Goal: Information Seeking & Learning: Learn about a topic

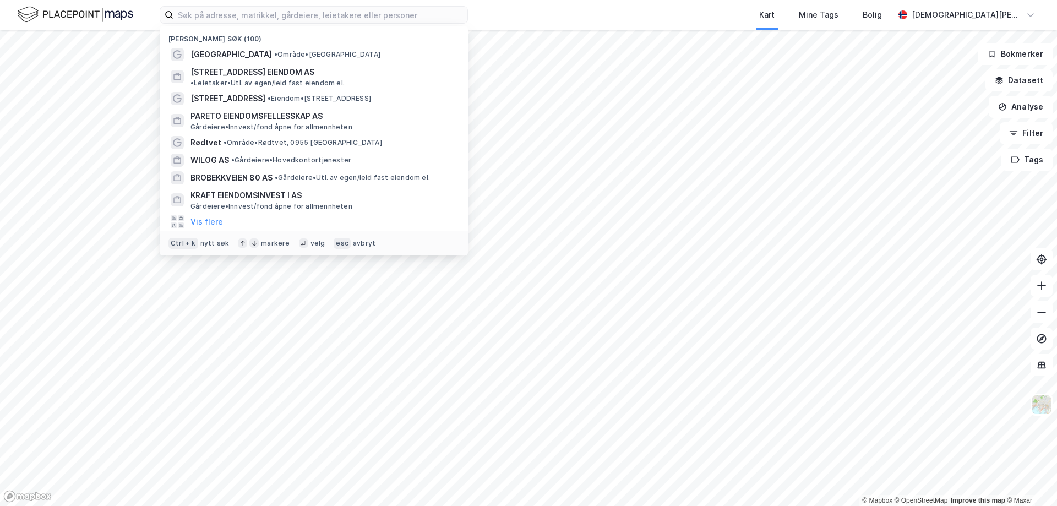
click at [203, 12] on input at bounding box center [320, 15] width 294 height 17
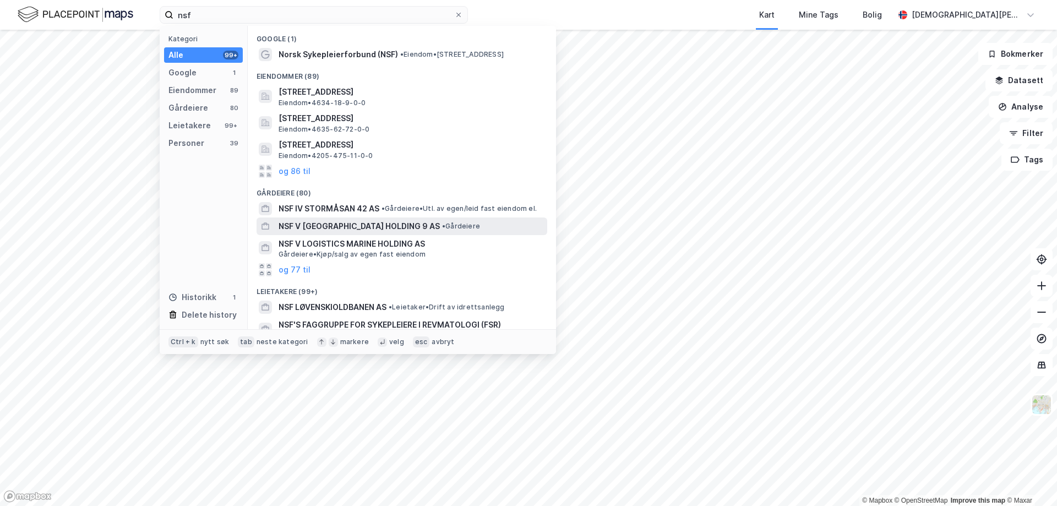
click at [460, 218] on div "NSF V [GEOGRAPHIC_DATA] HOLDING 9 AS • Gårdeiere" at bounding box center [402, 227] width 291 height 18
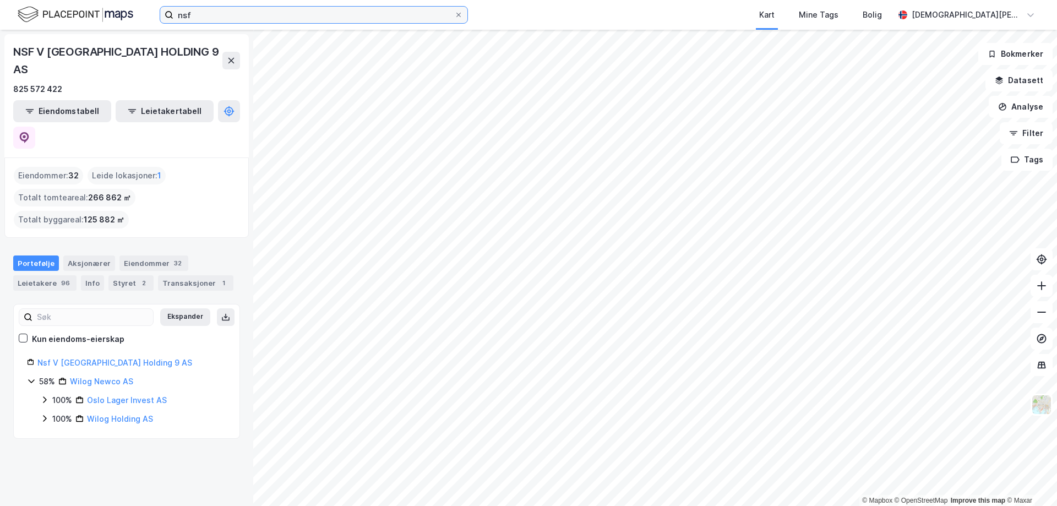
click at [233, 13] on input "nsf" at bounding box center [313, 15] width 281 height 17
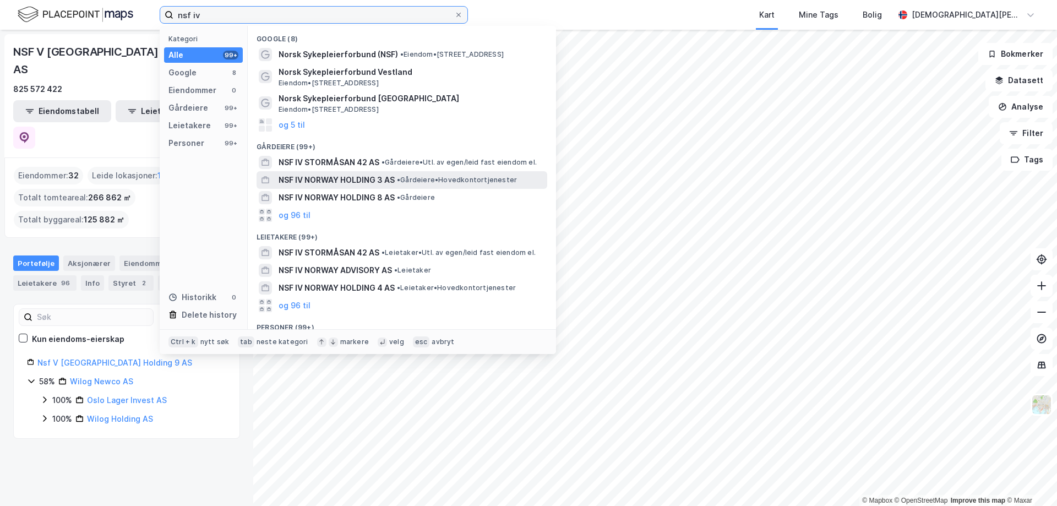
type input "nsf iv"
click at [343, 175] on span "NSF IV NORWAY HOLDING 3 AS" at bounding box center [337, 179] width 116 height 13
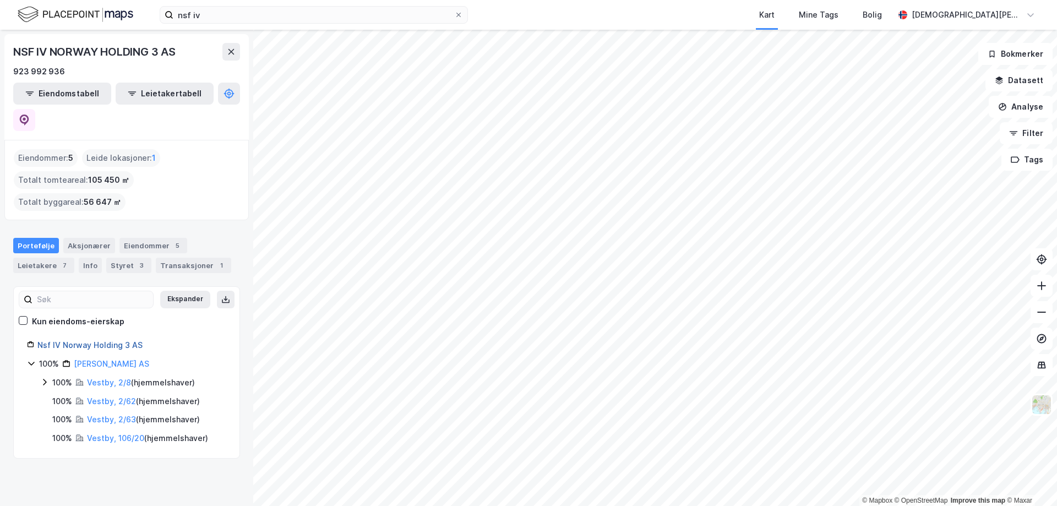
click at [97, 340] on link "Nsf IV Norway Holding 3 AS" at bounding box center [89, 344] width 105 height 9
drag, startPoint x: 66, startPoint y: 312, endPoint x: 104, endPoint y: 211, distance: 107.7
click at [66, 339] on div "Nsf IV Norway Holding 3 AS" at bounding box center [131, 345] width 189 height 13
drag, startPoint x: 228, startPoint y: 32, endPoint x: 227, endPoint y: 20, distance: 12.7
click at [227, 31] on div "NSF IV NORWAY HOLDING 3 AS 923 992 936 Eiendomstabell Leietakertabell Eiendomme…" at bounding box center [126, 268] width 253 height 476
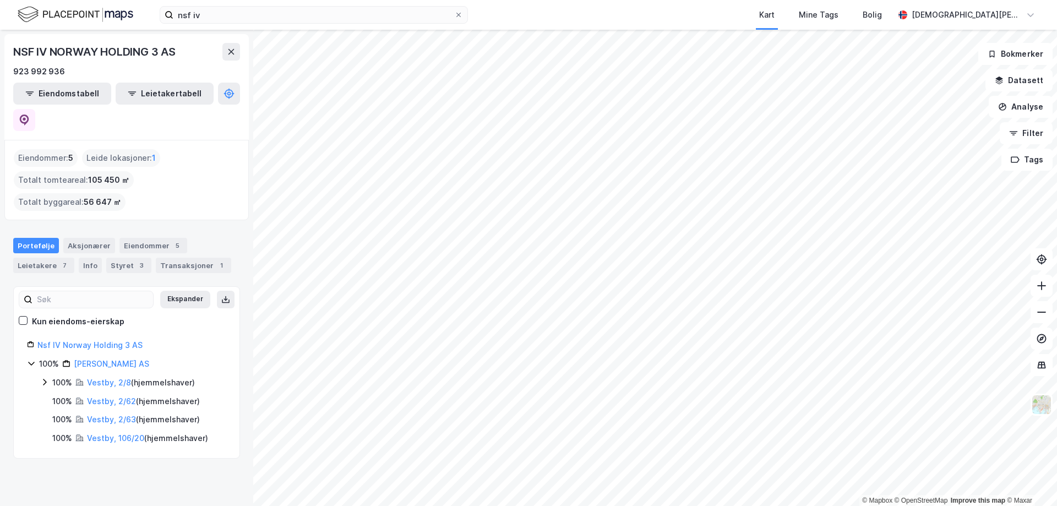
click at [69, 15] on img at bounding box center [76, 14] width 116 height 19
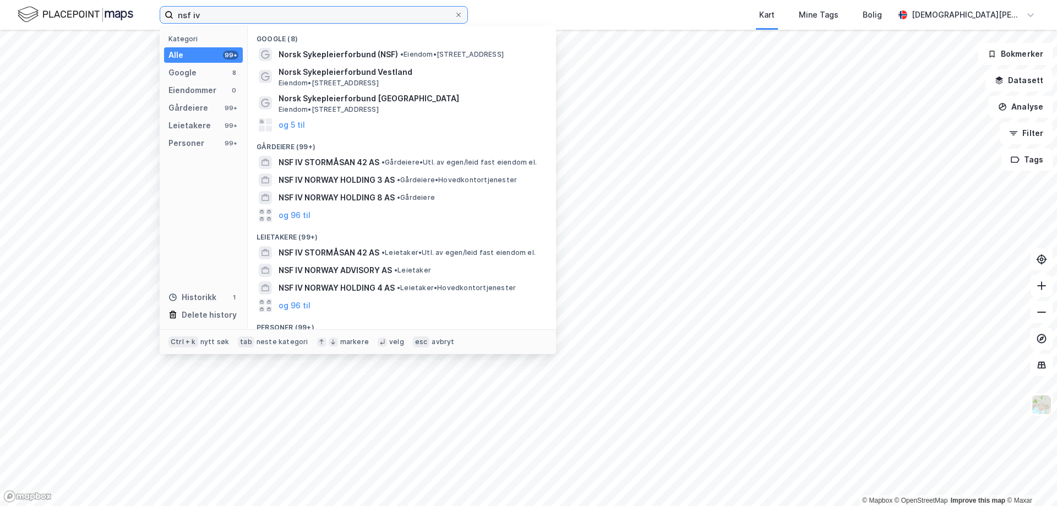
click at [223, 12] on input "nsf iv" at bounding box center [313, 15] width 281 height 17
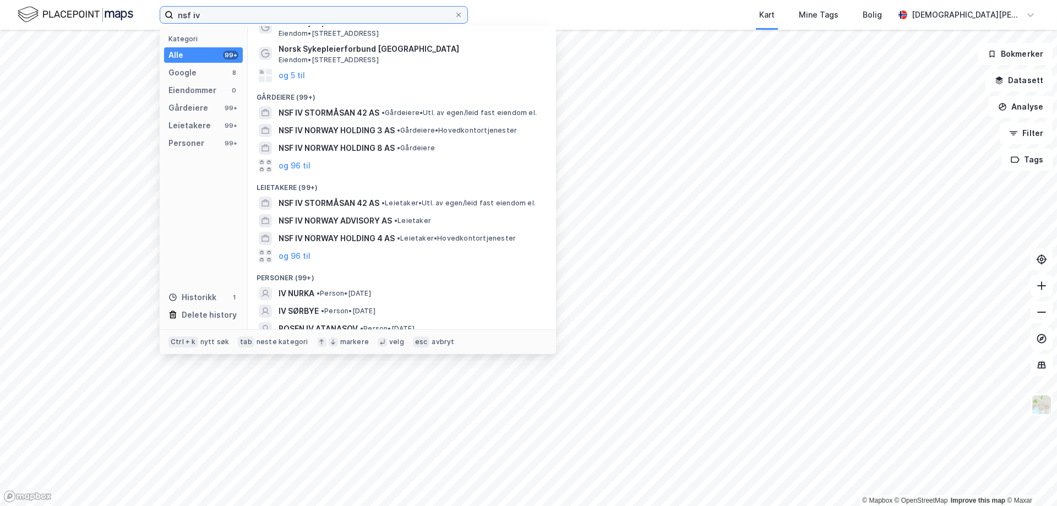
scroll to position [55, 0]
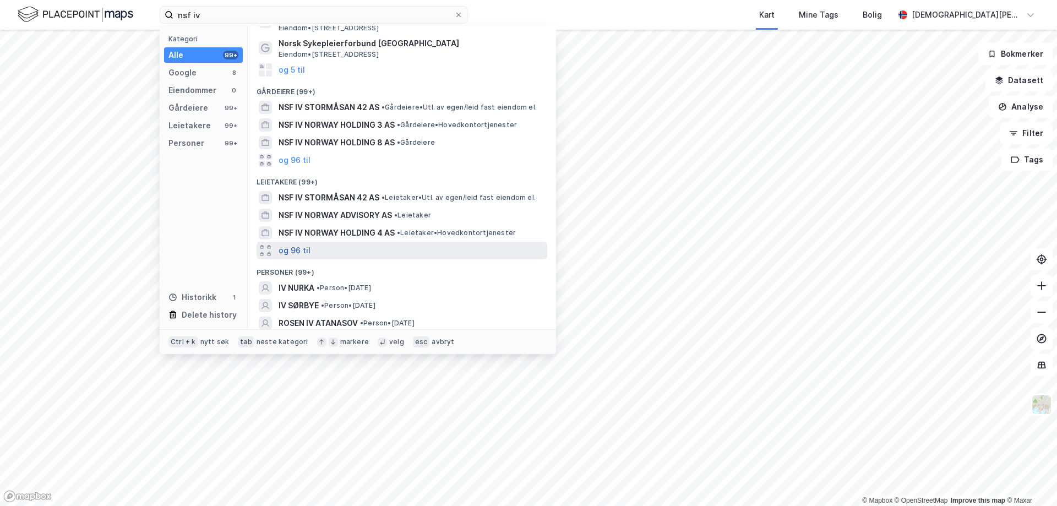
click at [296, 252] on button "og 96 til" at bounding box center [295, 250] width 32 height 13
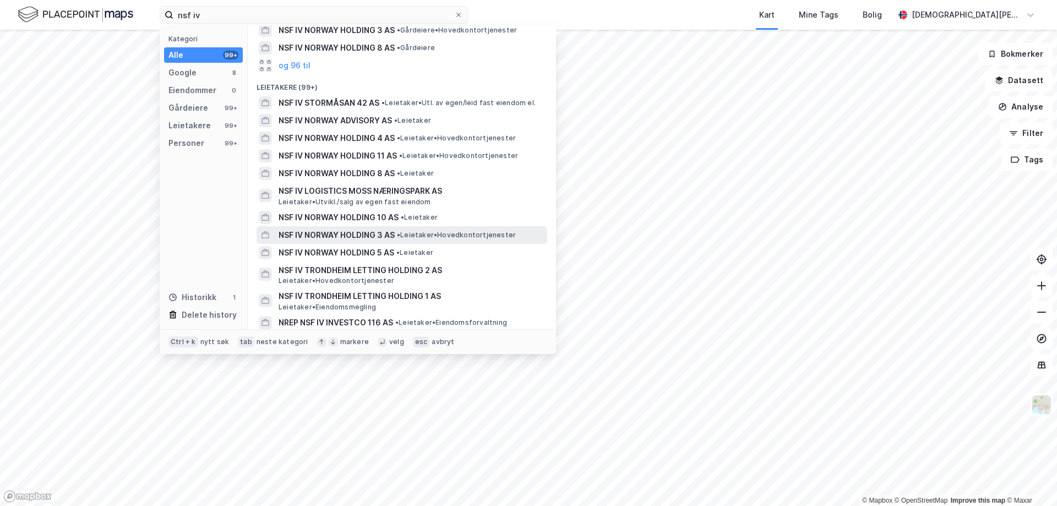
scroll to position [165, 0]
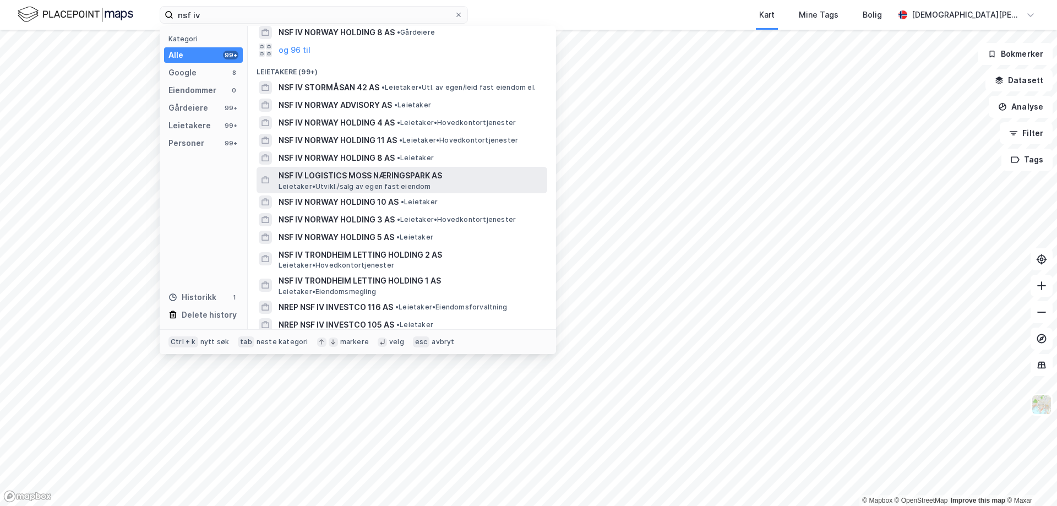
click at [328, 178] on span "NSF IV LOGISTICS MOSS NÆRINGSPARK AS" at bounding box center [411, 175] width 264 height 13
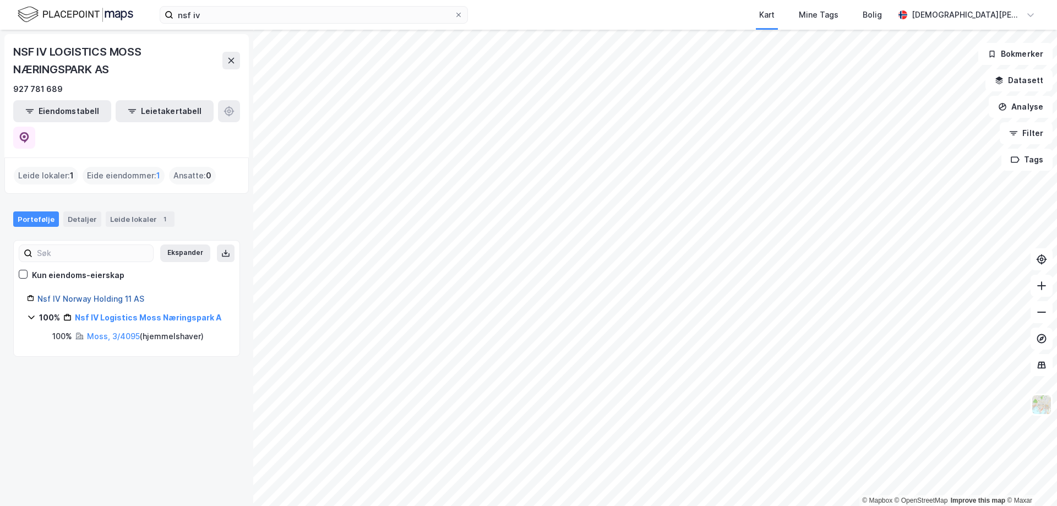
click at [93, 294] on link "Nsf IV Norway Holding 11 AS" at bounding box center [90, 298] width 107 height 9
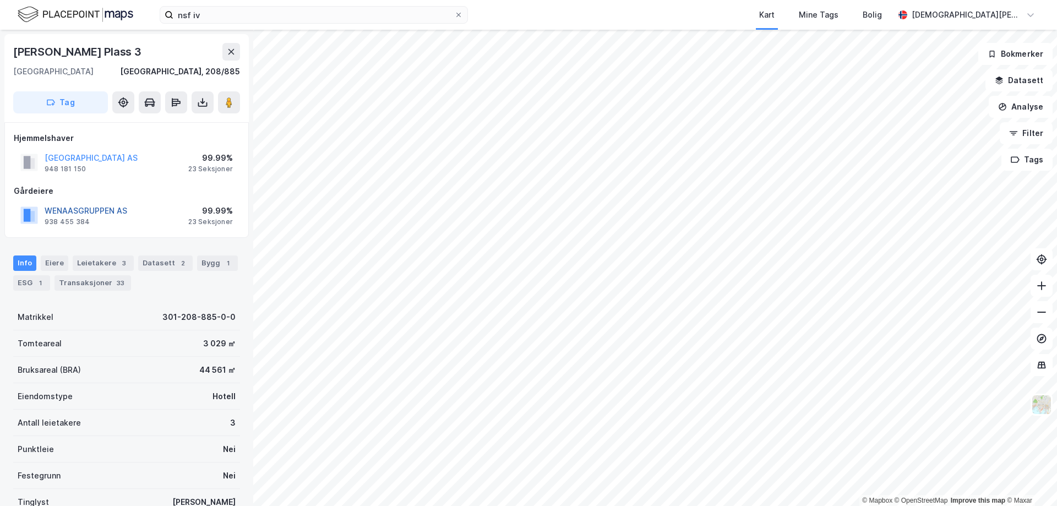
click at [0, 0] on button "WENAASGRUPPEN AS" at bounding box center [0, 0] width 0 height 0
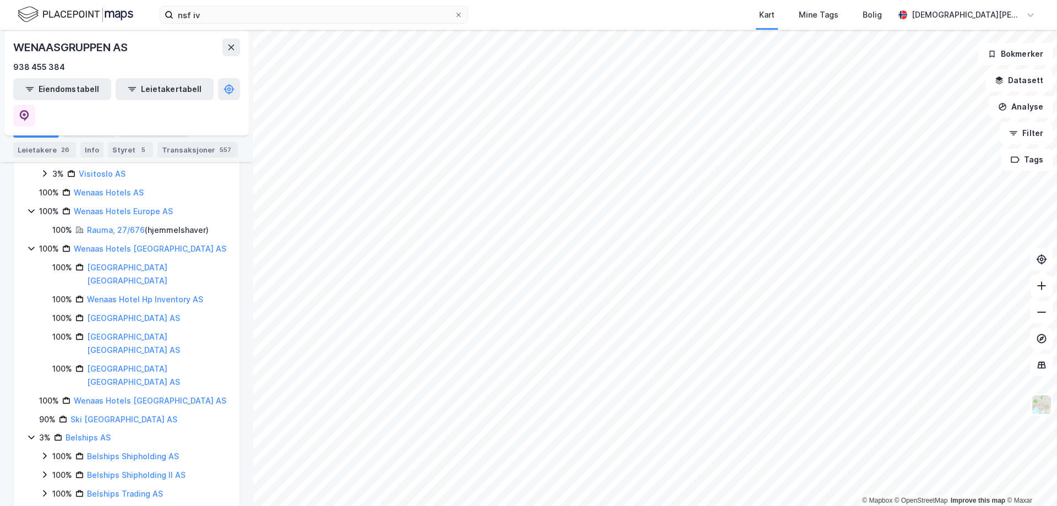
scroll to position [477, 0]
